Goal: Task Accomplishment & Management: Complete application form

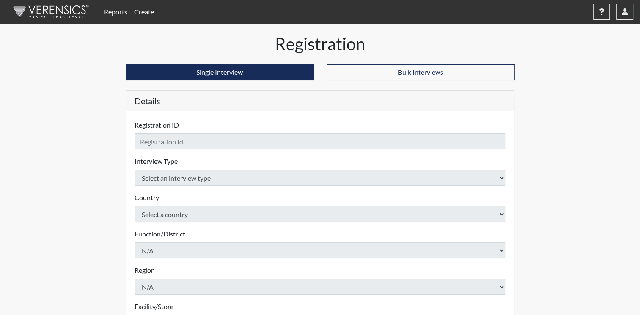
checkbox input "true"
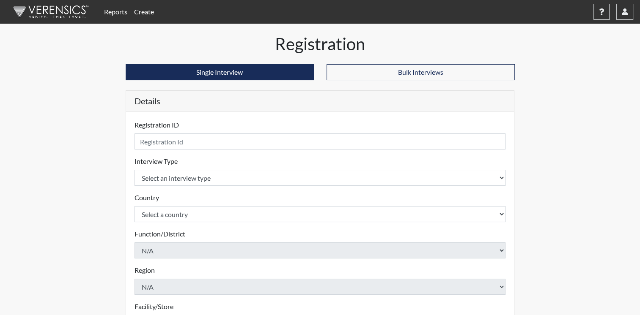
click at [117, 10] on link "Reports" at bounding box center [116, 11] width 30 height 17
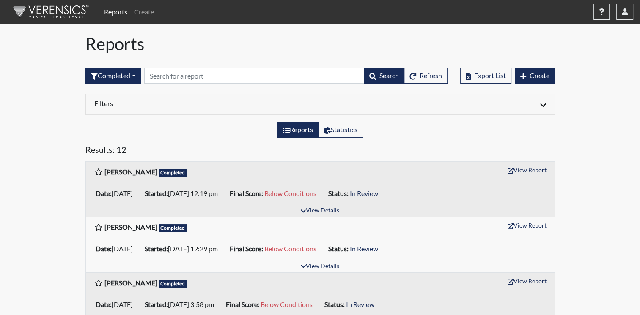
click at [303, 129] on label "Reports" at bounding box center [297, 130] width 41 height 16
click at [288, 129] on input "Reports" at bounding box center [285, 127] width 5 height 5
radio input "true"
click at [216, 106] on h6 "Filters" at bounding box center [203, 103] width 219 height 8
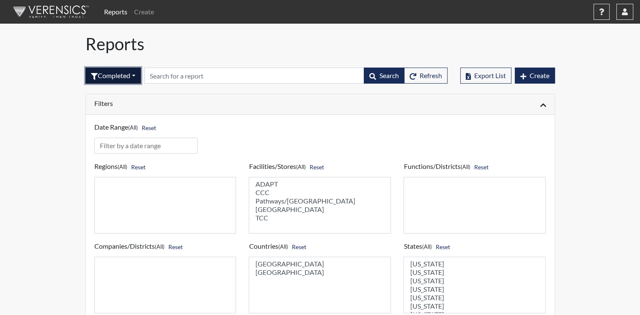
click at [135, 74] on button "Completed" at bounding box center [112, 76] width 55 height 16
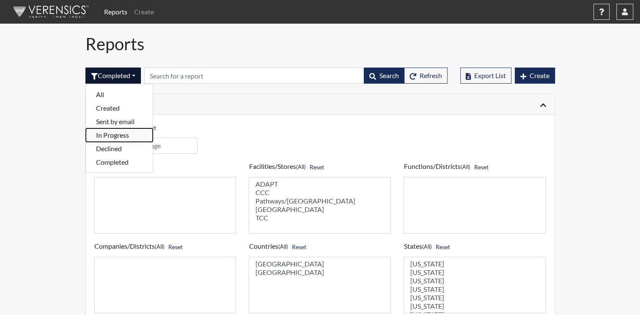
click at [120, 137] on button "In Progress" at bounding box center [119, 136] width 67 height 14
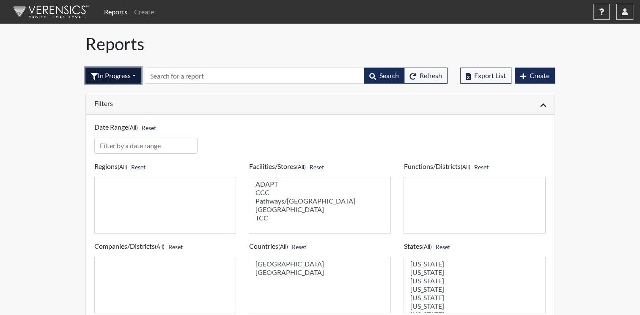
click at [137, 74] on button "In Progress" at bounding box center [113, 76] width 56 height 16
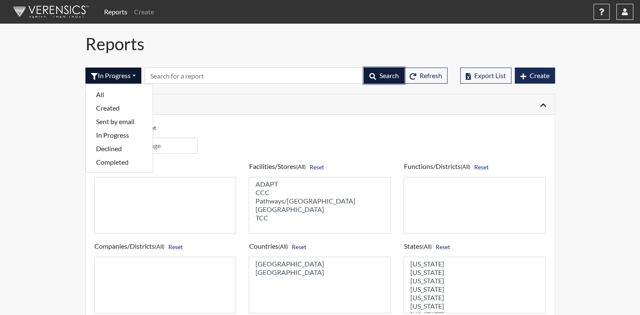
click at [390, 76] on span "Search" at bounding box center [388, 75] width 19 height 8
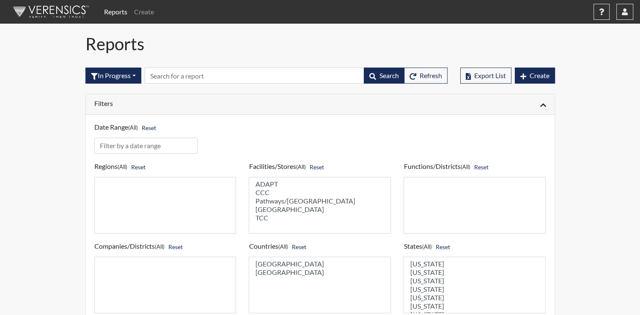
click at [118, 11] on link "Reports" at bounding box center [116, 11] width 30 height 17
click at [132, 74] on button "In Progress" at bounding box center [113, 76] width 56 height 16
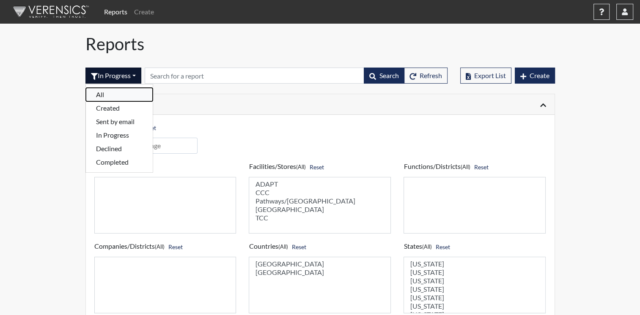
click at [126, 93] on button "All" at bounding box center [119, 95] width 67 height 14
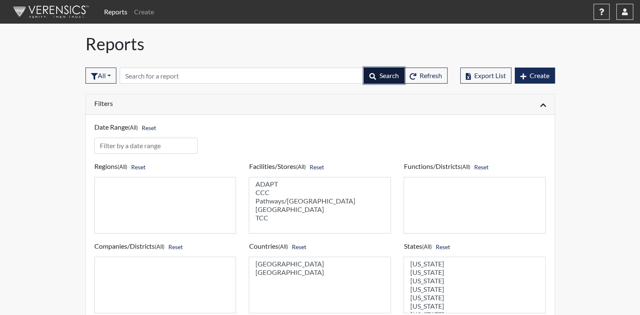
click at [386, 73] on span "Search" at bounding box center [388, 75] width 19 height 8
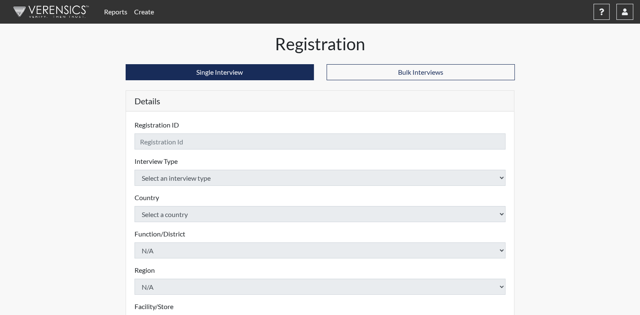
checkbox input "true"
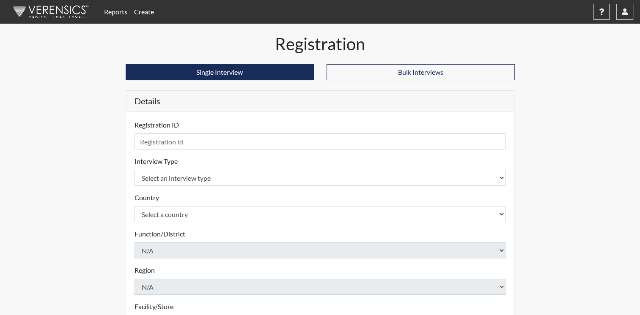
click at [123, 14] on link "Reports" at bounding box center [116, 11] width 30 height 17
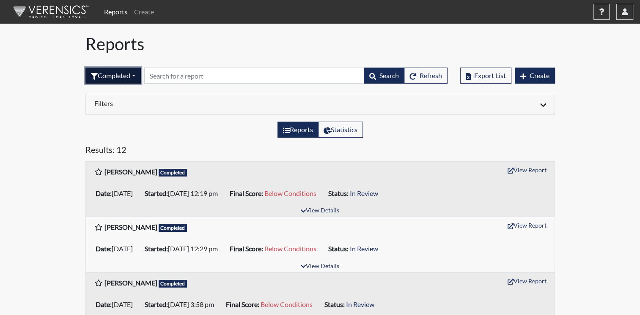
click at [135, 75] on button "Completed" at bounding box center [112, 76] width 55 height 16
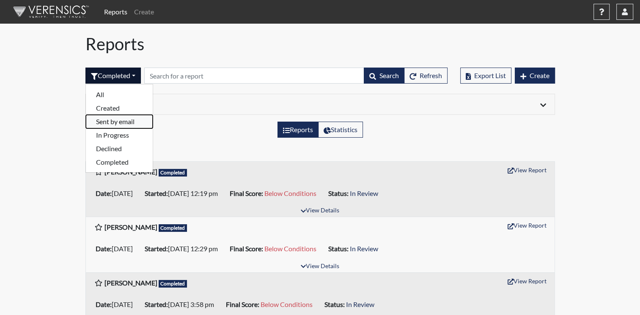
click at [121, 121] on button "Sent by email" at bounding box center [119, 122] width 67 height 14
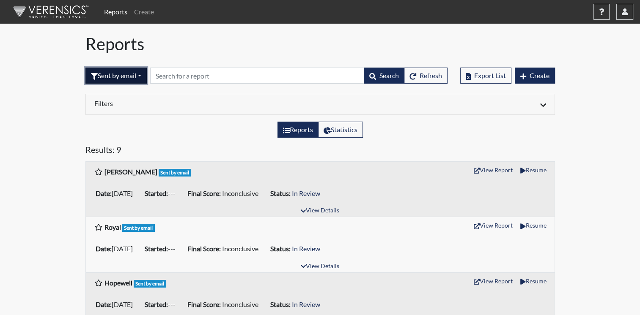
click at [145, 76] on button "Sent by email" at bounding box center [115, 76] width 61 height 16
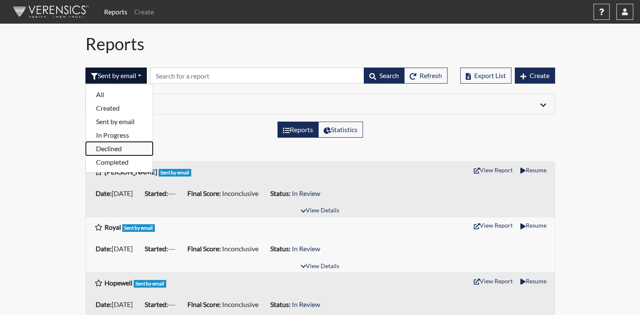
click at [119, 149] on button "Declined" at bounding box center [119, 149] width 67 height 14
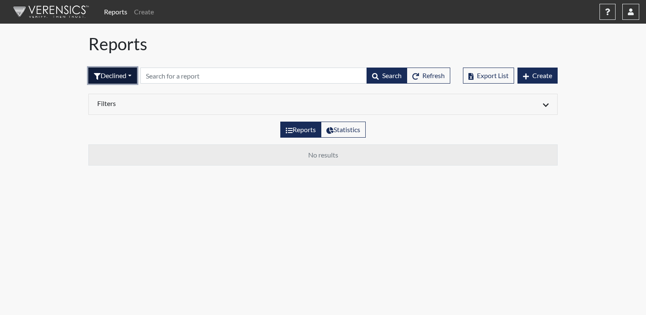
click at [129, 75] on button "Declined" at bounding box center [112, 76] width 49 height 16
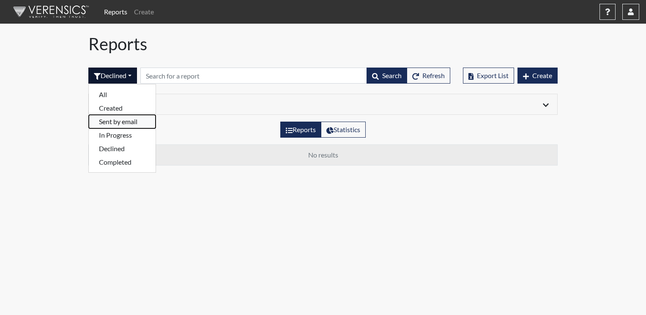
click at [133, 121] on button "Sent by email" at bounding box center [122, 122] width 67 height 14
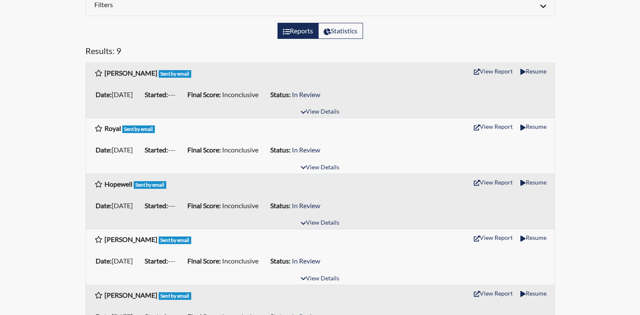
scroll to position [14, 0]
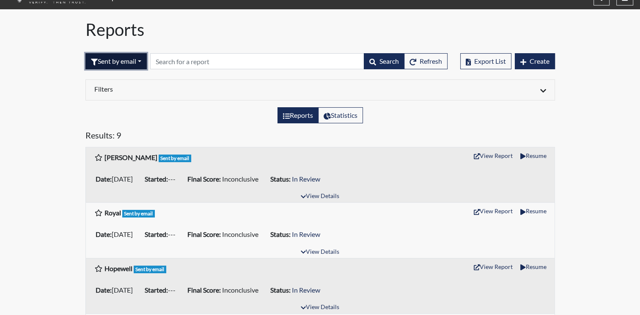
click at [137, 62] on button "Sent by email" at bounding box center [115, 61] width 61 height 16
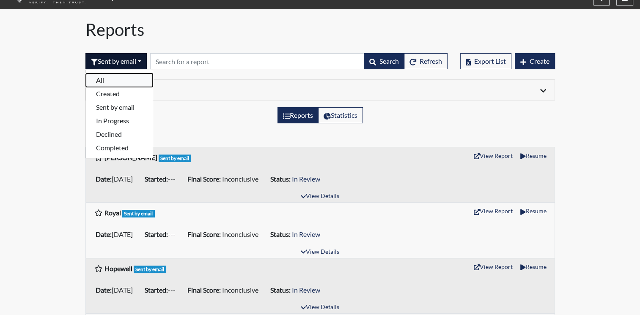
click at [114, 80] on button "All" at bounding box center [119, 81] width 67 height 14
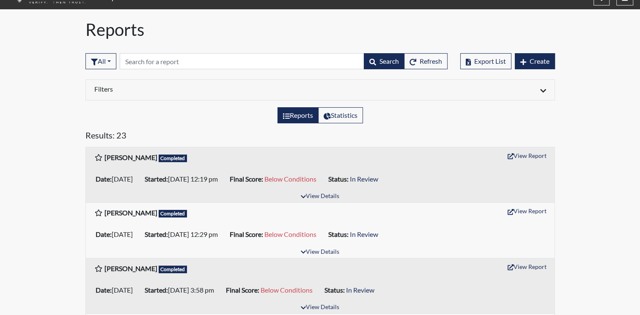
scroll to position [0, 0]
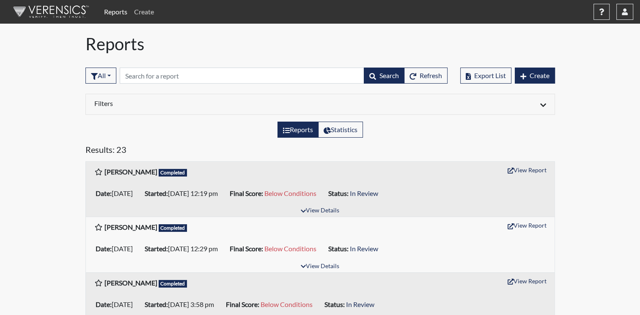
click at [143, 11] on link "Create" at bounding box center [144, 11] width 27 height 17
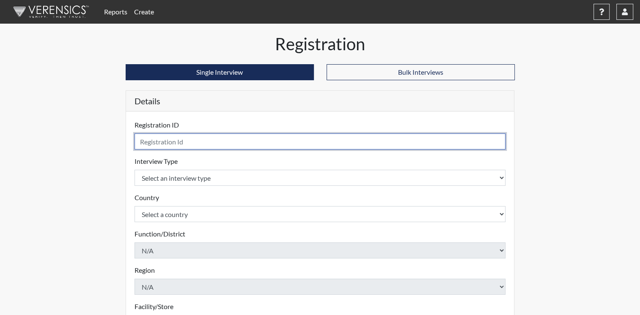
click at [245, 143] on input "text" at bounding box center [319, 142] width 371 height 16
type input "[PERSON_NAME]"
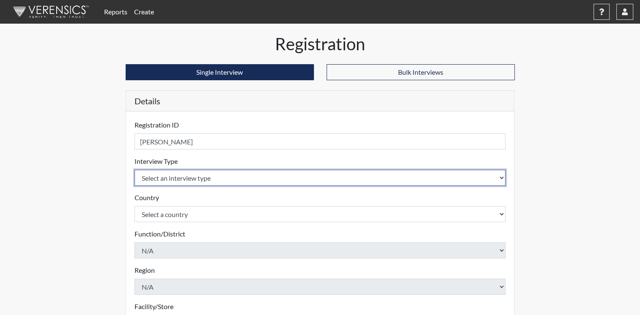
click at [502, 177] on select "Select an interview type Corrections Pre-Employment" at bounding box center [319, 178] width 371 height 16
select select "ff733e93-e1bf-11ea-9c9f-0eff0cf7eb8f"
click at [134, 170] on select "Select an interview type Corrections Pre-Employment" at bounding box center [319, 178] width 371 height 16
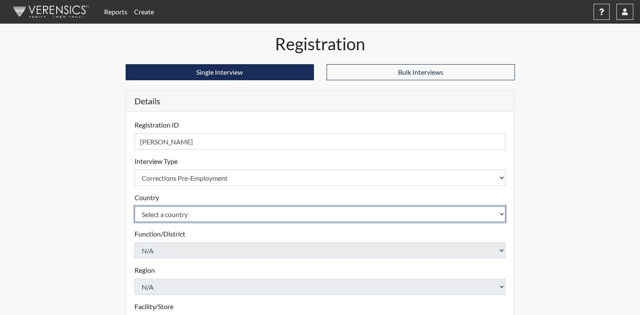
click at [497, 217] on select "Select a country [GEOGRAPHIC_DATA] [GEOGRAPHIC_DATA]" at bounding box center [319, 214] width 371 height 16
select select "united-states-of-[GEOGRAPHIC_DATA]"
click at [134, 206] on select "Select a country [GEOGRAPHIC_DATA] [GEOGRAPHIC_DATA]" at bounding box center [319, 214] width 371 height 16
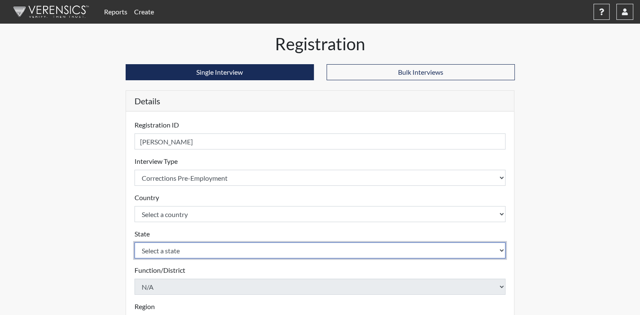
click at [467, 251] on select "Select a state [US_STATE] [US_STATE] [US_STATE] [US_STATE] [US_STATE] [US_STATE…" at bounding box center [319, 251] width 371 height 16
select select "OH"
click at [438, 252] on select "Select a state [US_STATE] [US_STATE] [US_STATE] [US_STATE] [US_STATE] [US_STATE…" at bounding box center [319, 251] width 371 height 16
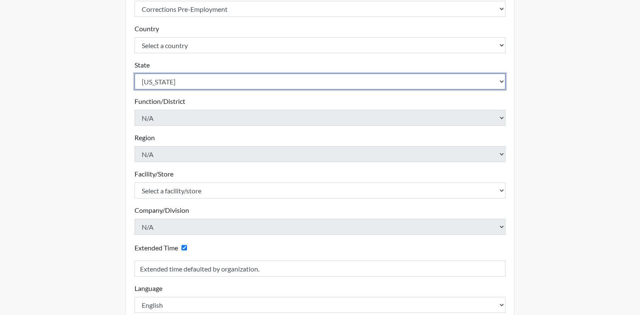
scroll to position [211, 0]
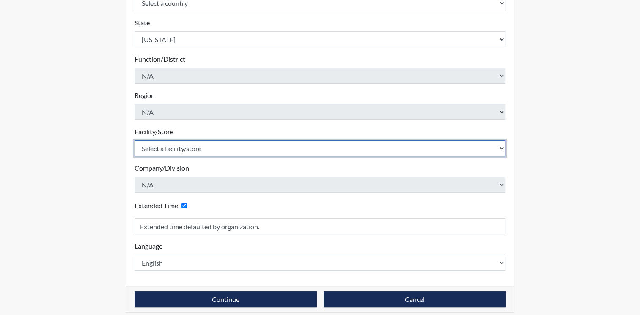
click at [502, 148] on select "Select a facility/store ADAPT CCC Pathways/[GEOGRAPHIC_DATA] TCC" at bounding box center [319, 148] width 371 height 16
select select "10767e72-5384-4422-acce-343010241d6c"
click at [134, 140] on select "Select a facility/store ADAPT CCC Pathways/[GEOGRAPHIC_DATA] TCC" at bounding box center [319, 148] width 371 height 16
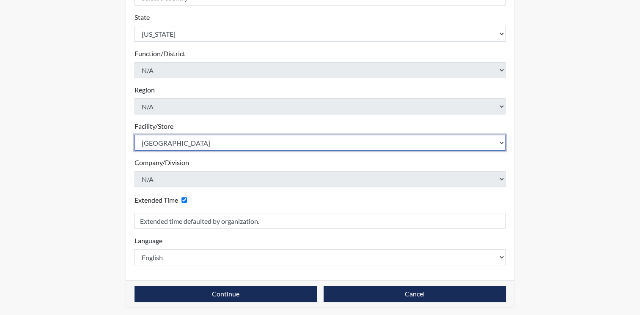
scroll to position [218, 0]
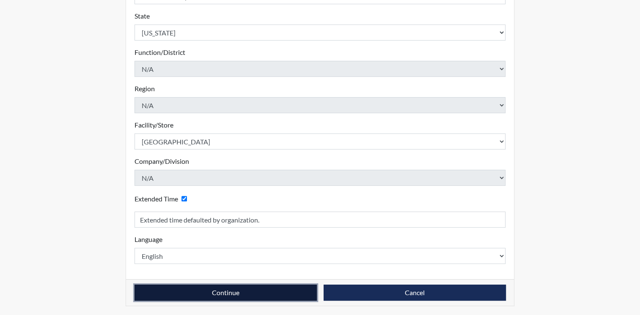
click at [272, 293] on button "Continue" at bounding box center [225, 293] width 182 height 16
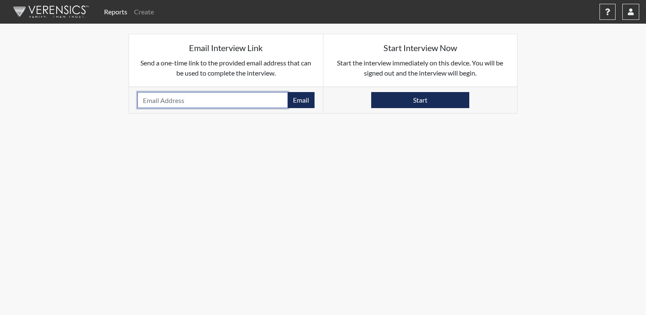
click at [224, 103] on input "email" at bounding box center [212, 100] width 150 height 16
type input "[EMAIL_ADDRESS][DOMAIN_NAME]"
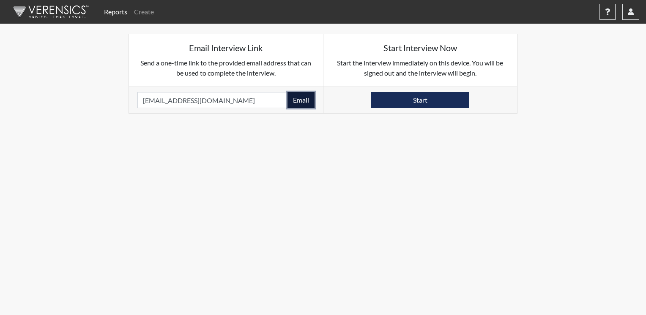
click at [298, 100] on button "Email" at bounding box center [300, 100] width 27 height 16
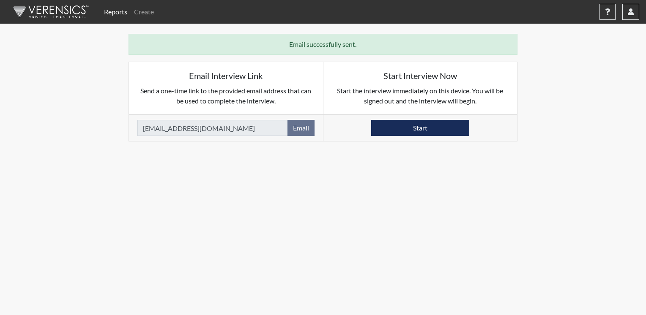
click at [247, 218] on body "Reports Create Help Center × Verensics Best Practices How to successfully use t…" at bounding box center [323, 157] width 646 height 315
click at [388, 129] on button "Start" at bounding box center [420, 128] width 98 height 16
